Goal: Information Seeking & Learning: Check status

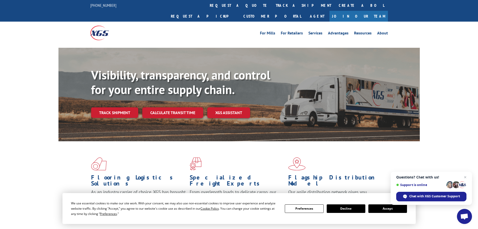
click at [125, 107] on link "Track shipment" at bounding box center [114, 112] width 47 height 11
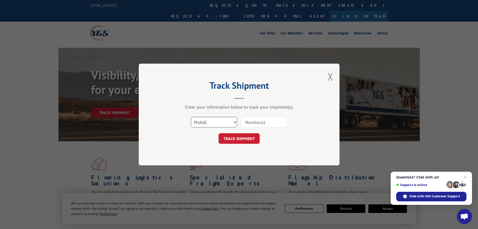
click at [215, 123] on select "Select category... Probill BOL PO" at bounding box center [214, 122] width 46 height 11
select select "bol"
click at [191, 117] on select "Select category... Probill BOL PO" at bounding box center [214, 122] width 46 height 11
click at [274, 123] on input at bounding box center [264, 122] width 46 height 11
paste input "17504135"
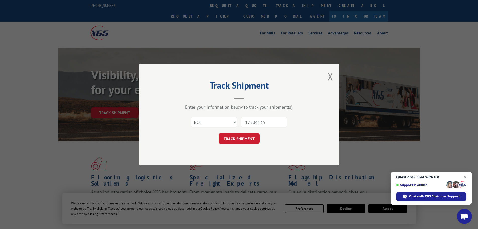
type input "17504135"
click at [241, 139] on button "TRACK SHIPMENT" at bounding box center [239, 138] width 41 height 11
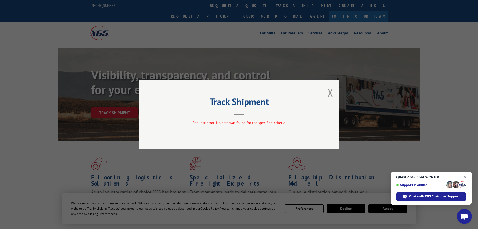
click at [328, 94] on div "Track Shipment Request error: No data was found for the specified criteria." at bounding box center [239, 115] width 201 height 70
click at [331, 94] on button "Close modal" at bounding box center [331, 92] width 6 height 13
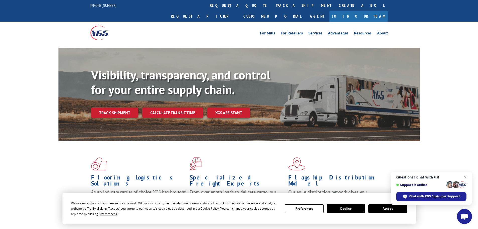
click at [123, 107] on link "Track shipment" at bounding box center [114, 112] width 47 height 11
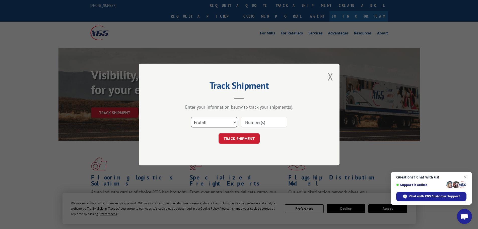
click at [223, 121] on select "Select category... Probill BOL PO" at bounding box center [214, 122] width 46 height 11
select select "po"
click at [191, 117] on select "Select category... Probill BOL PO" at bounding box center [214, 122] width 46 height 11
click at [266, 124] on input at bounding box center [264, 122] width 46 height 11
paste input "17504135"
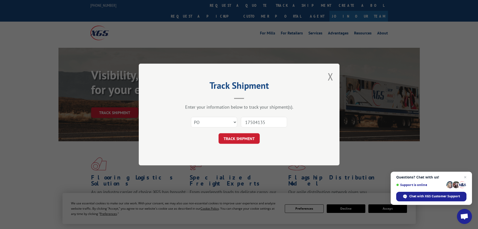
type input "17504135"
click at [234, 139] on button "TRACK SHIPMENT" at bounding box center [239, 138] width 41 height 11
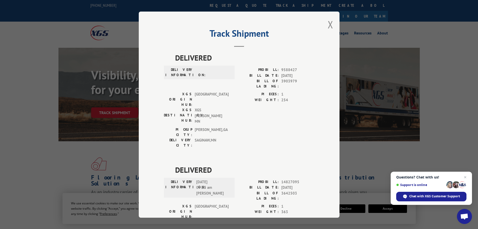
click at [330, 26] on button "Close modal" at bounding box center [331, 24] width 6 height 13
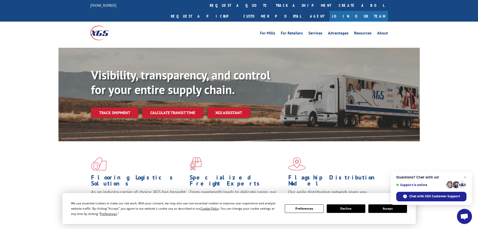
click at [123, 107] on link "Track shipment" at bounding box center [114, 112] width 47 height 11
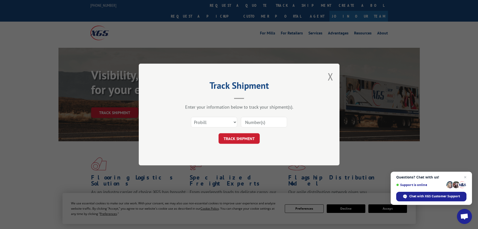
click at [274, 125] on input at bounding box center [264, 122] width 46 height 11
type input "17504135"
click at [237, 138] on button "TRACK SHIPMENT" at bounding box center [239, 138] width 41 height 11
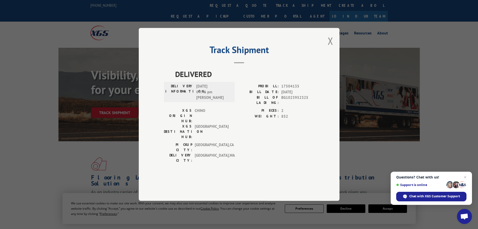
click at [332, 47] on button "Close modal" at bounding box center [331, 40] width 6 height 13
